Goal: Information Seeking & Learning: Stay updated

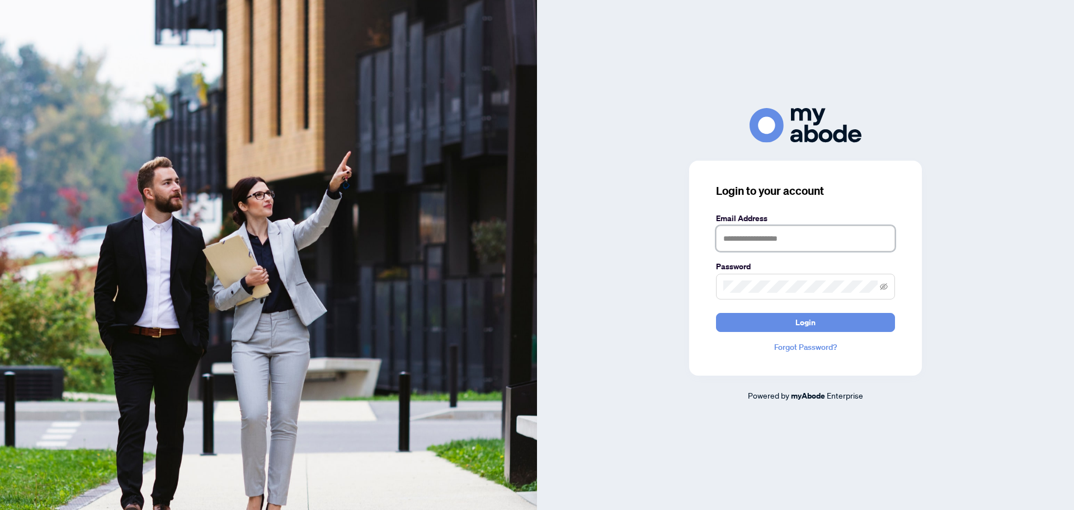
type input "**********"
drag, startPoint x: 0, startPoint y: 0, endPoint x: 637, endPoint y: 365, distance: 734.1
click at [637, 365] on div "**********" at bounding box center [805, 254] width 537 height 293
click at [809, 322] on span "Login" at bounding box center [806, 322] width 20 height 18
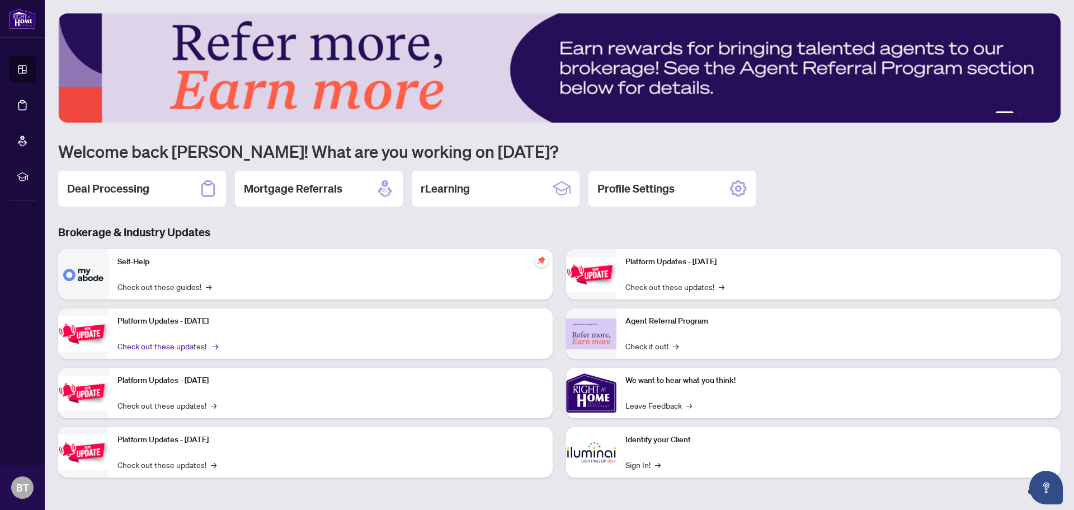
click at [168, 345] on link "Check out these updates! →" at bounding box center [166, 346] width 99 height 12
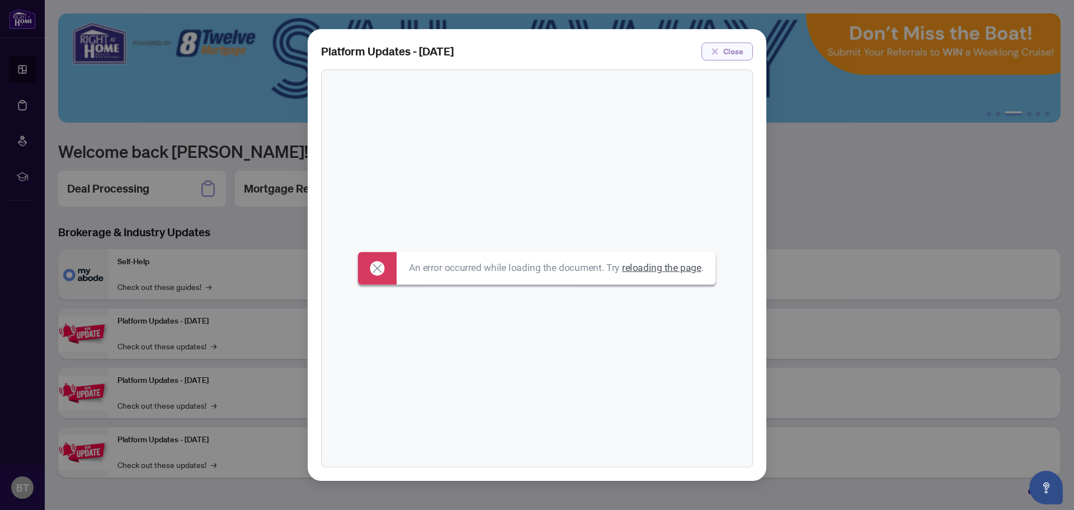
click at [730, 46] on span "Close" at bounding box center [733, 52] width 20 height 18
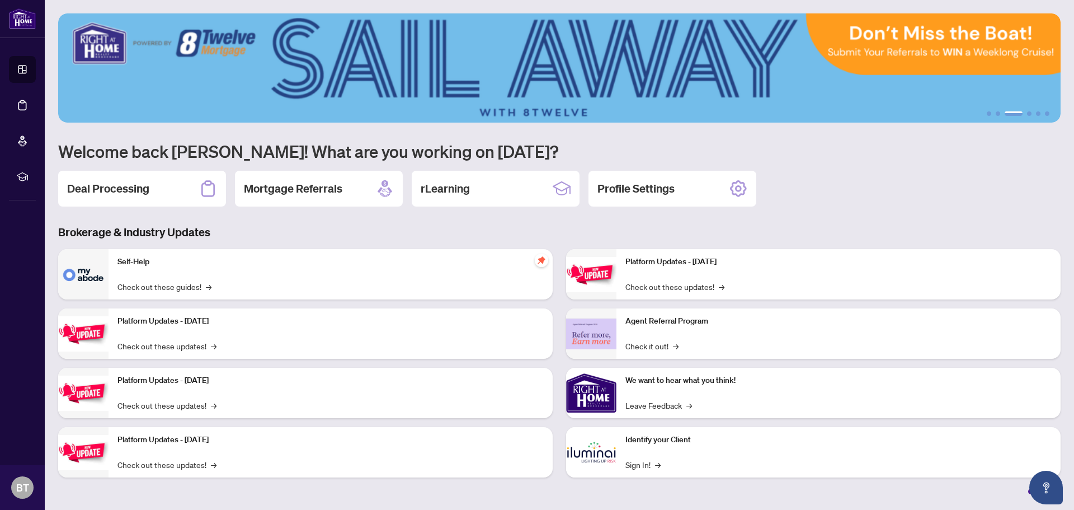
click at [1014, 79] on img at bounding box center [559, 67] width 1003 height 109
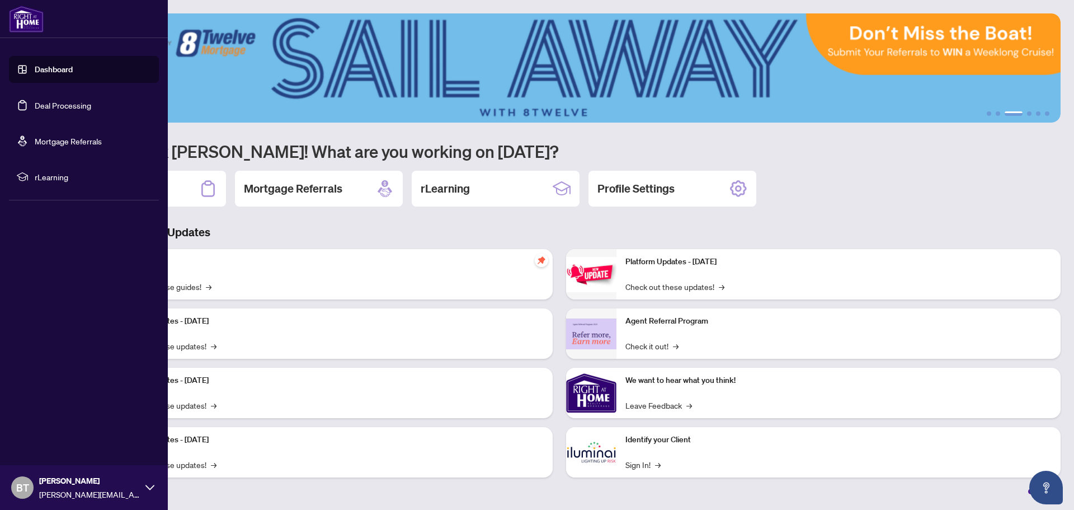
click at [54, 72] on link "Dashboard" at bounding box center [54, 69] width 38 height 10
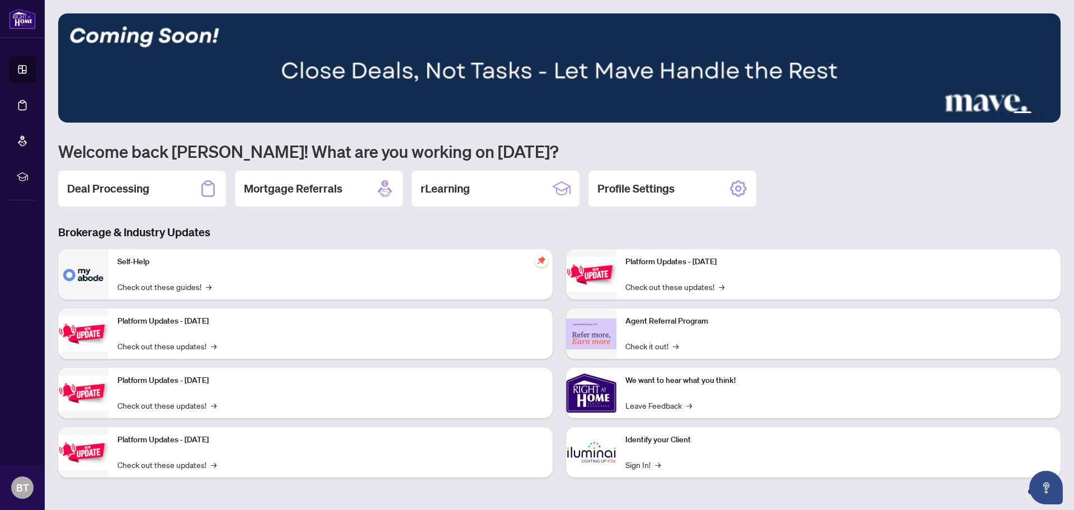
drag, startPoint x: 988, startPoint y: 78, endPoint x: 382, endPoint y: 89, distance: 606.6
click at [382, 89] on img at bounding box center [559, 67] width 1003 height 109
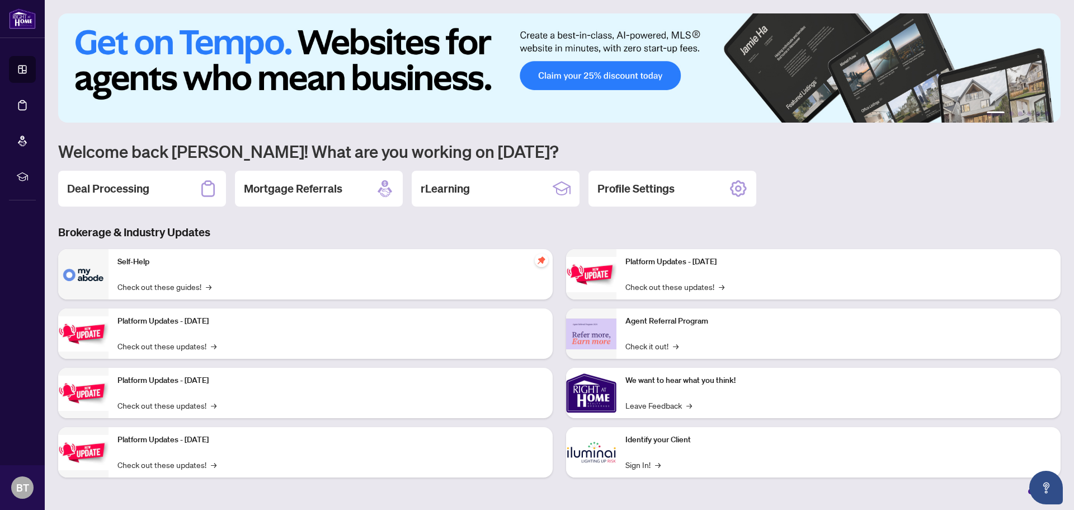
click at [594, 77] on img at bounding box center [559, 67] width 1003 height 109
